Goal: Task Accomplishment & Management: Use online tool/utility

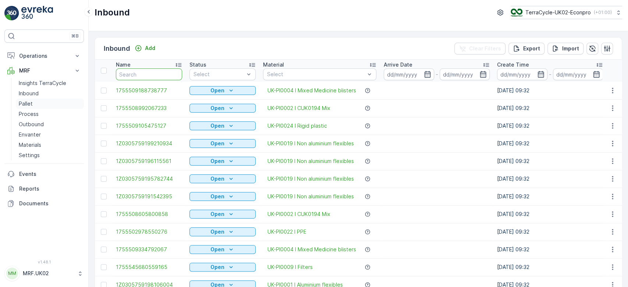
click at [45, 103] on link "Pallet" at bounding box center [50, 104] width 68 height 10
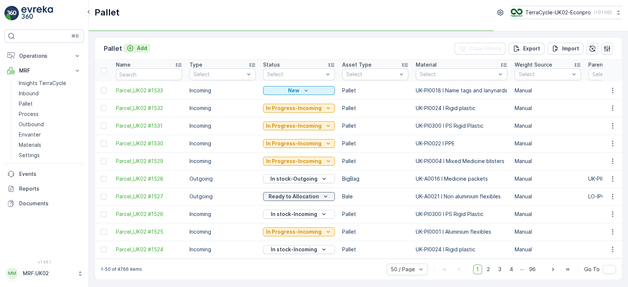
click at [140, 49] on p "Add" at bounding box center [142, 48] width 10 height 7
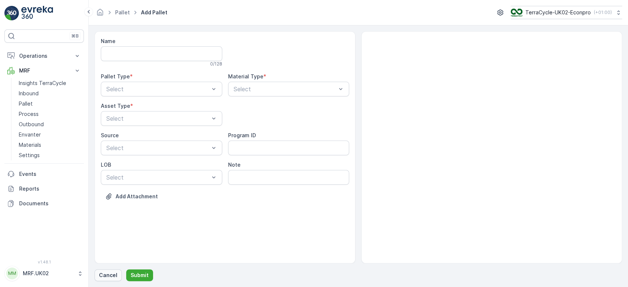
click at [109, 273] on p "Cancel" at bounding box center [108, 274] width 18 height 7
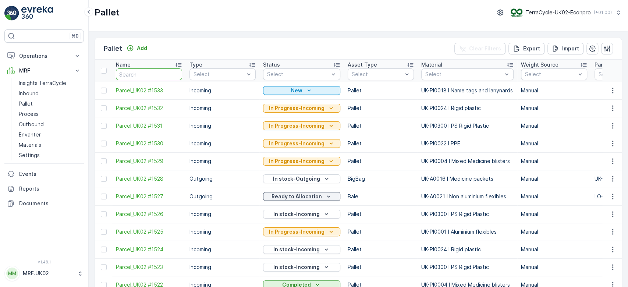
click at [142, 74] on input "text" at bounding box center [149, 74] width 66 height 12
type input "1513"
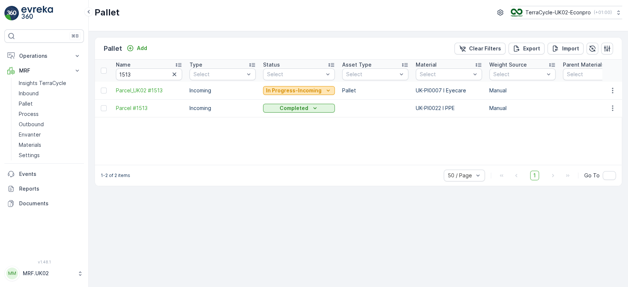
click at [287, 88] on p "In Progress-Incoming" at bounding box center [294, 90] width 56 height 7
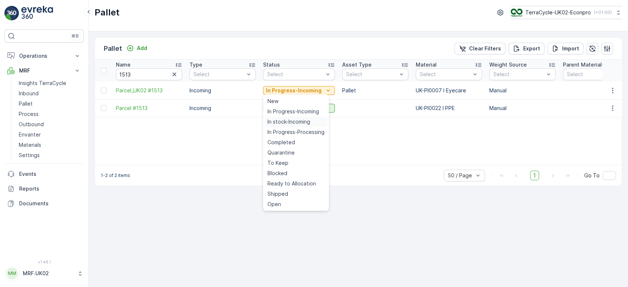
click at [285, 120] on span "In stock-Incoming" at bounding box center [288, 121] width 43 height 7
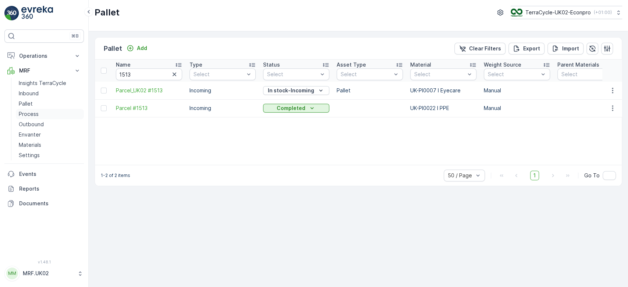
click at [43, 111] on link "Process" at bounding box center [50, 114] width 68 height 10
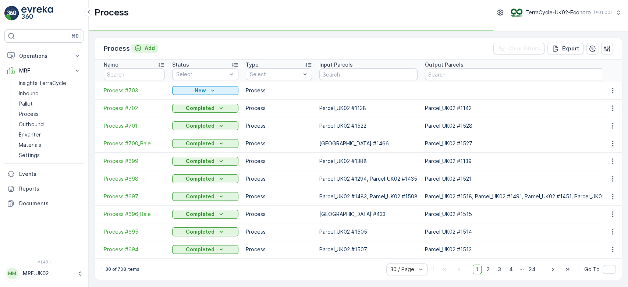
click at [146, 46] on p "Add" at bounding box center [150, 48] width 10 height 7
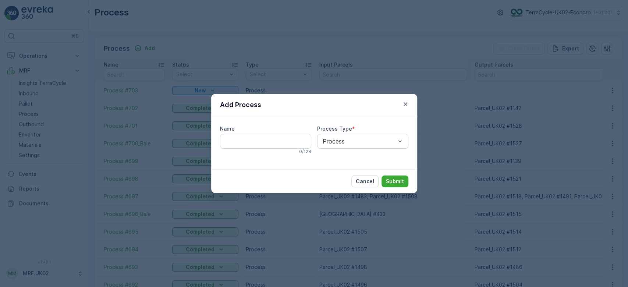
click at [257, 50] on div "Add Process Name 0 / 128 Process Type * Process Cancel Submit" at bounding box center [314, 143] width 628 height 287
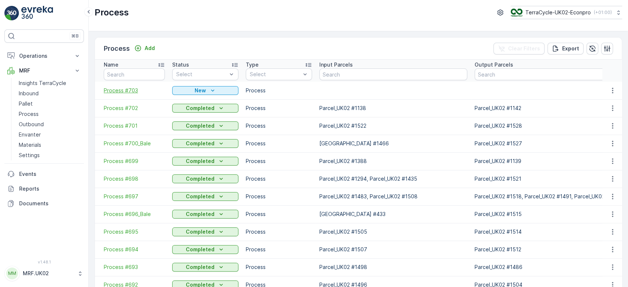
click at [127, 88] on span "Process #703" at bounding box center [134, 90] width 61 height 7
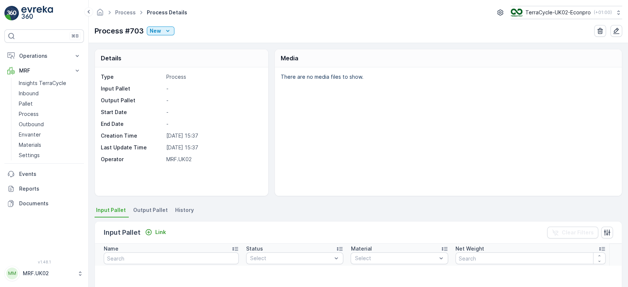
click at [271, 134] on div "Details Type Process Input Pallet - Output Pallet - Start Date - End Date - Cre…" at bounding box center [358, 122] width 527 height 147
click at [162, 33] on div "New" at bounding box center [161, 30] width 22 height 7
click at [160, 52] on span "Ready" at bounding box center [159, 51] width 16 height 7
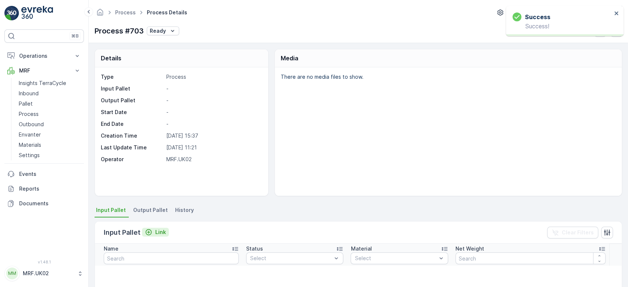
click at [156, 230] on p "Link" at bounding box center [160, 231] width 11 height 7
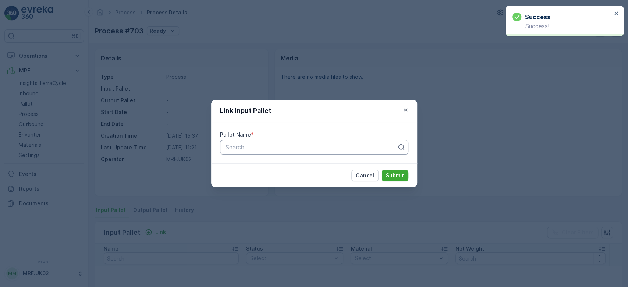
click at [256, 149] on div at bounding box center [311, 147] width 173 height 7
type input "1513"
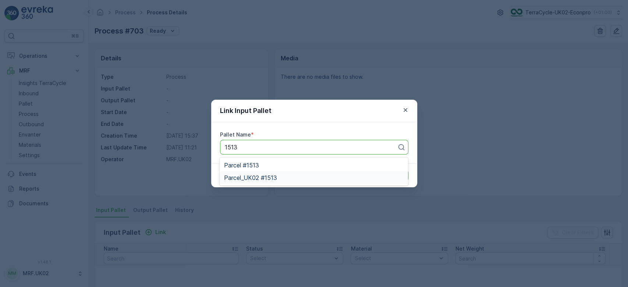
click at [268, 178] on span "Parcel_UK02 #1513" at bounding box center [250, 177] width 53 height 7
click at [396, 174] on p "Submit" at bounding box center [395, 175] width 18 height 7
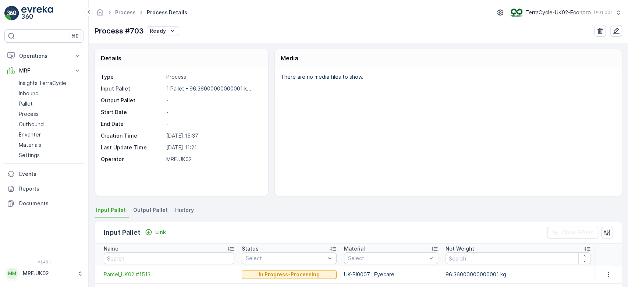
click at [144, 209] on span "Output Pallet" at bounding box center [150, 209] width 35 height 7
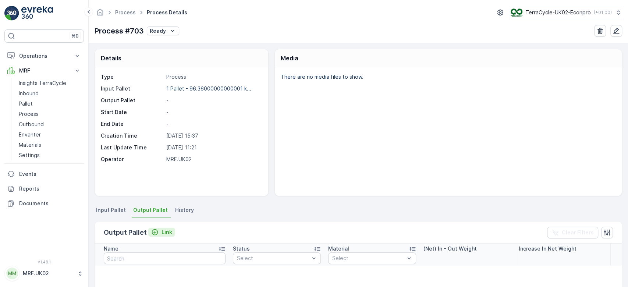
click at [162, 230] on p "Link" at bounding box center [166, 231] width 11 height 7
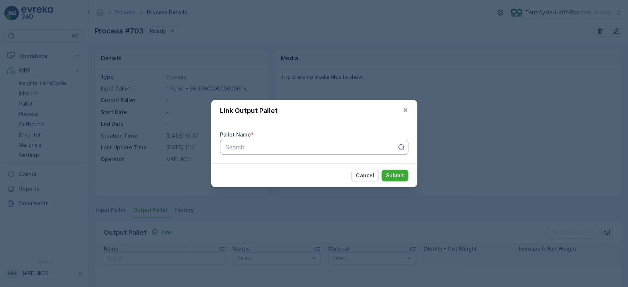
click at [266, 149] on div at bounding box center [311, 147] width 173 height 7
type input "1504"
click at [246, 166] on span "Parcel_UK02 #1504" at bounding box center [251, 165] width 54 height 7
click at [393, 172] on p "Submit" at bounding box center [395, 175] width 18 height 7
